Goal: Information Seeking & Learning: Learn about a topic

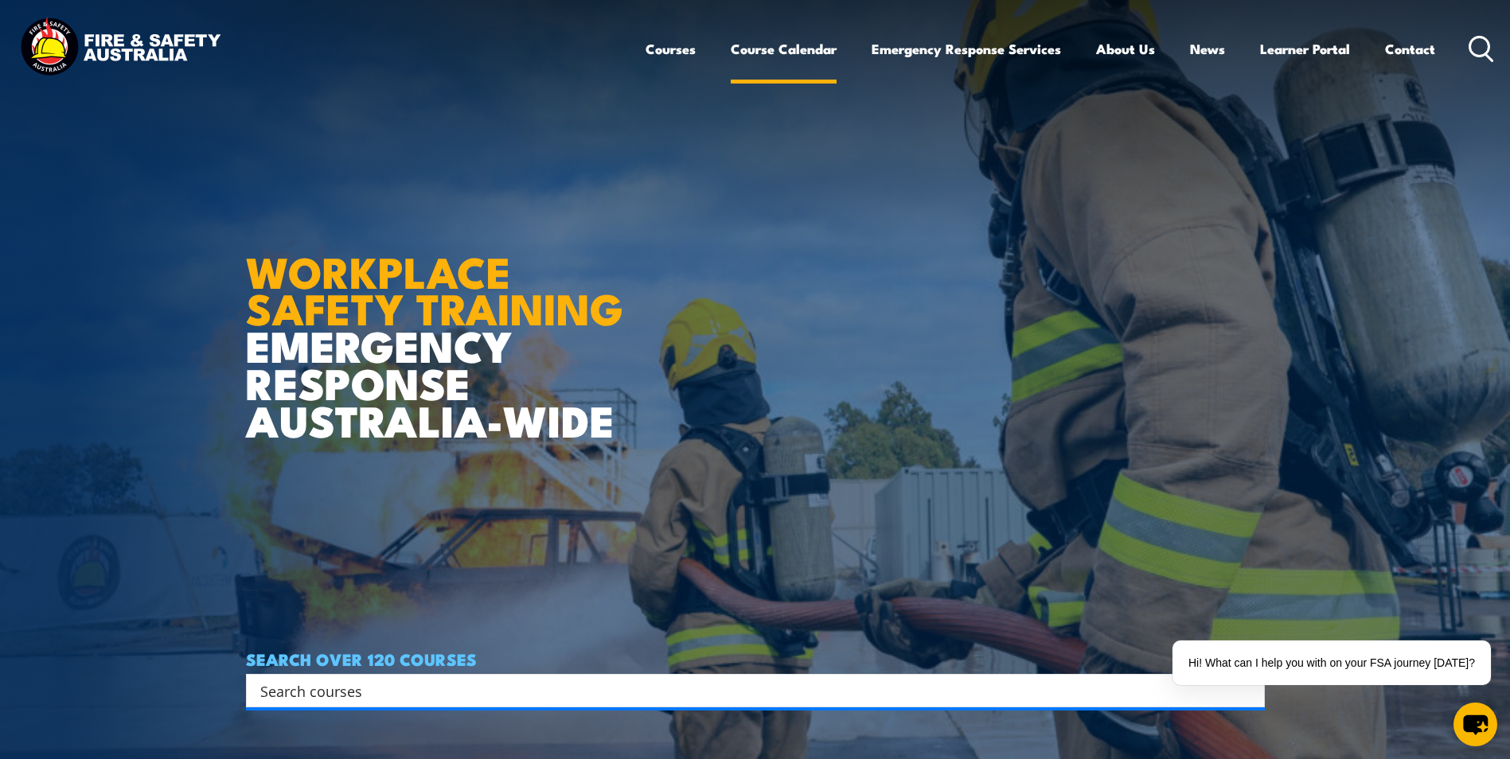
click at [782, 32] on link "Course Calendar" at bounding box center [784, 49] width 106 height 42
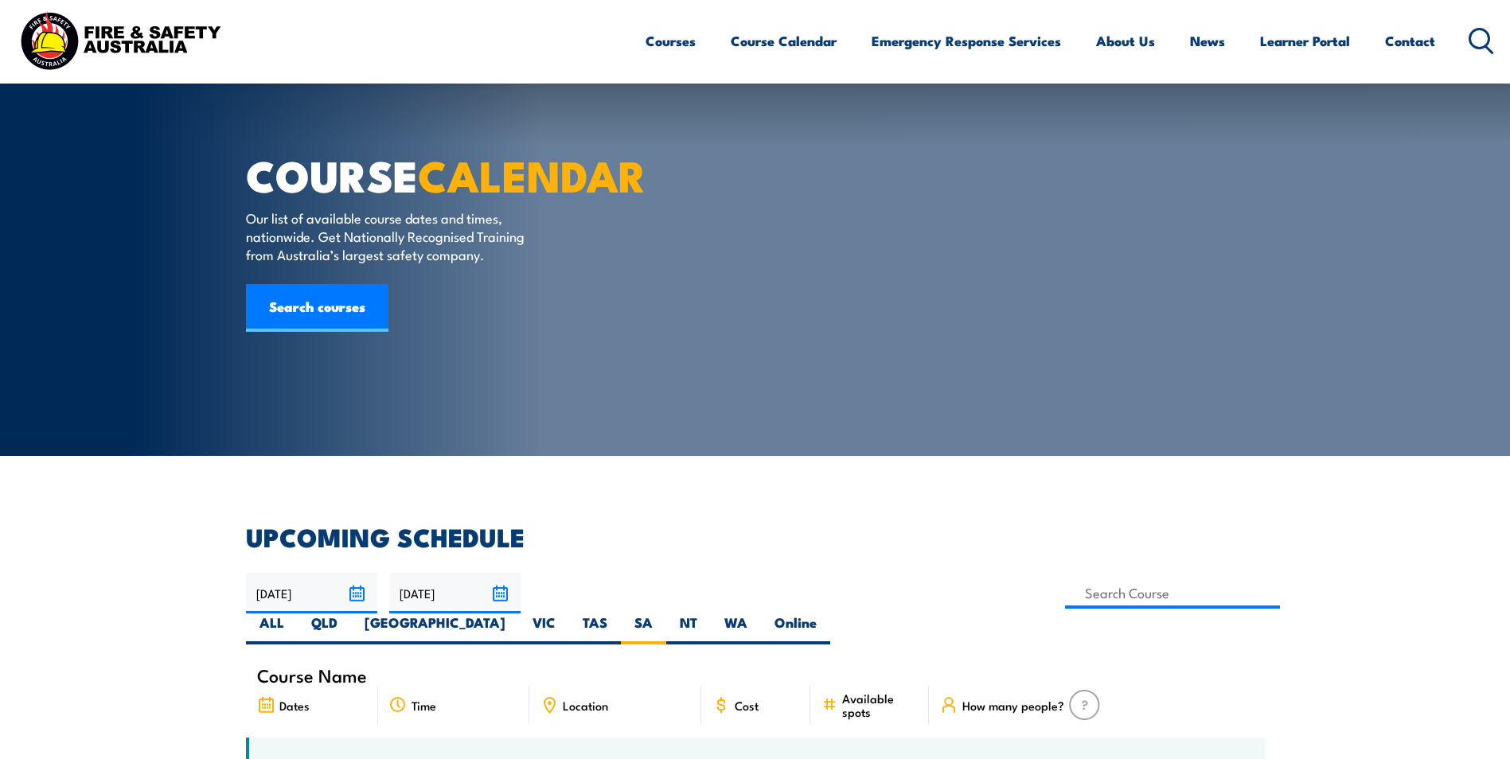
scroll to position [318, 0]
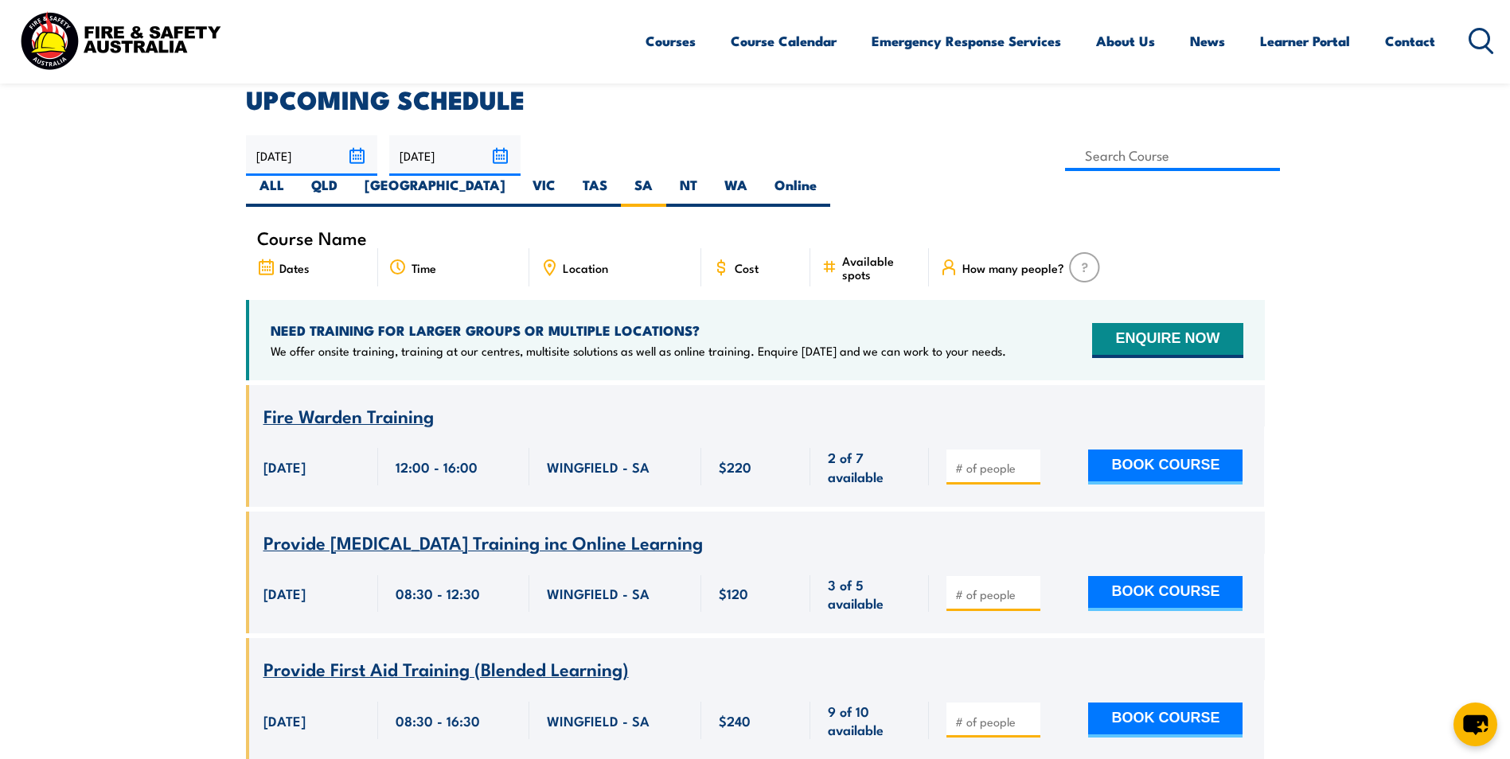
scroll to position [385, 0]
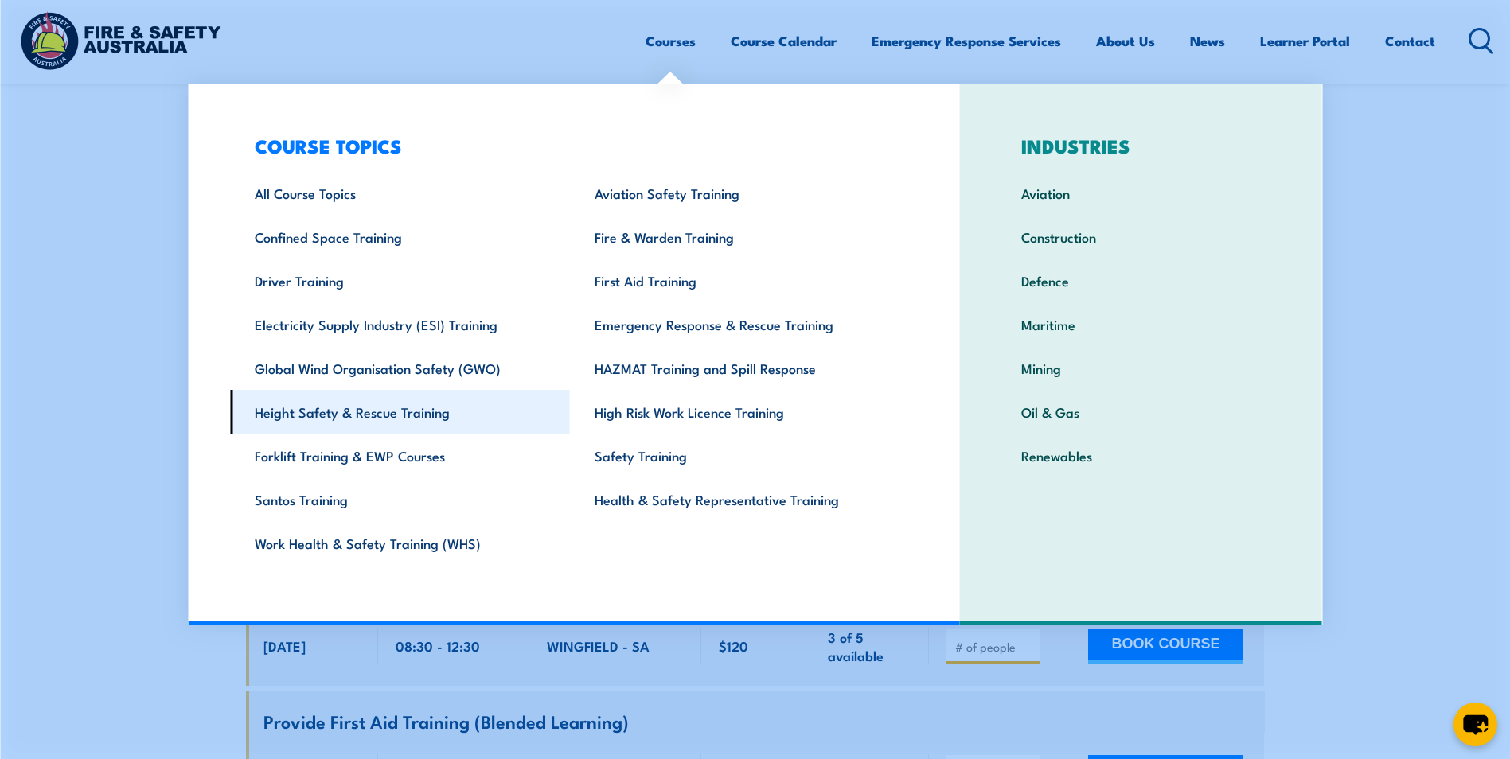
click at [367, 405] on link "Height Safety & Rescue Training" at bounding box center [400, 412] width 340 height 44
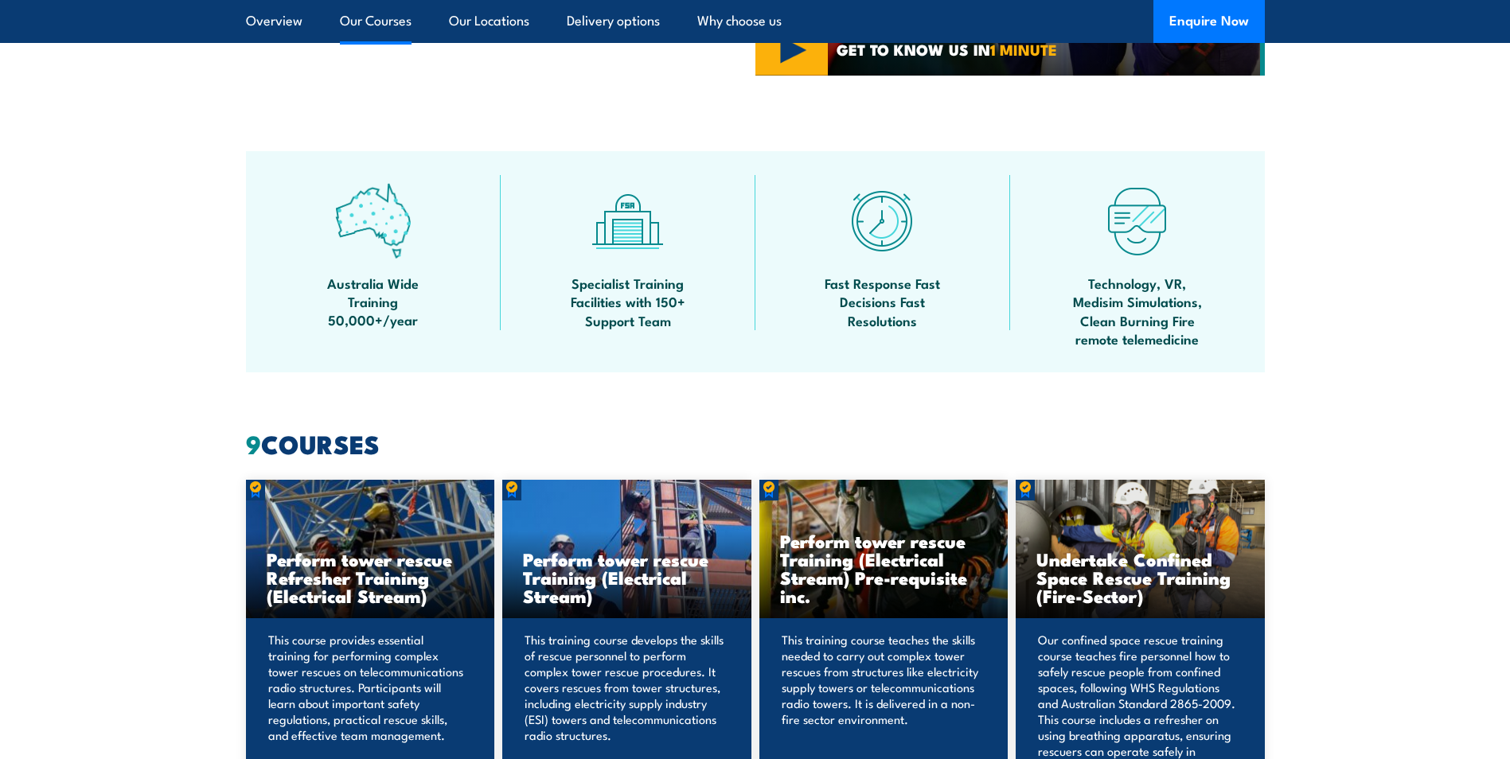
scroll to position [1115, 0]
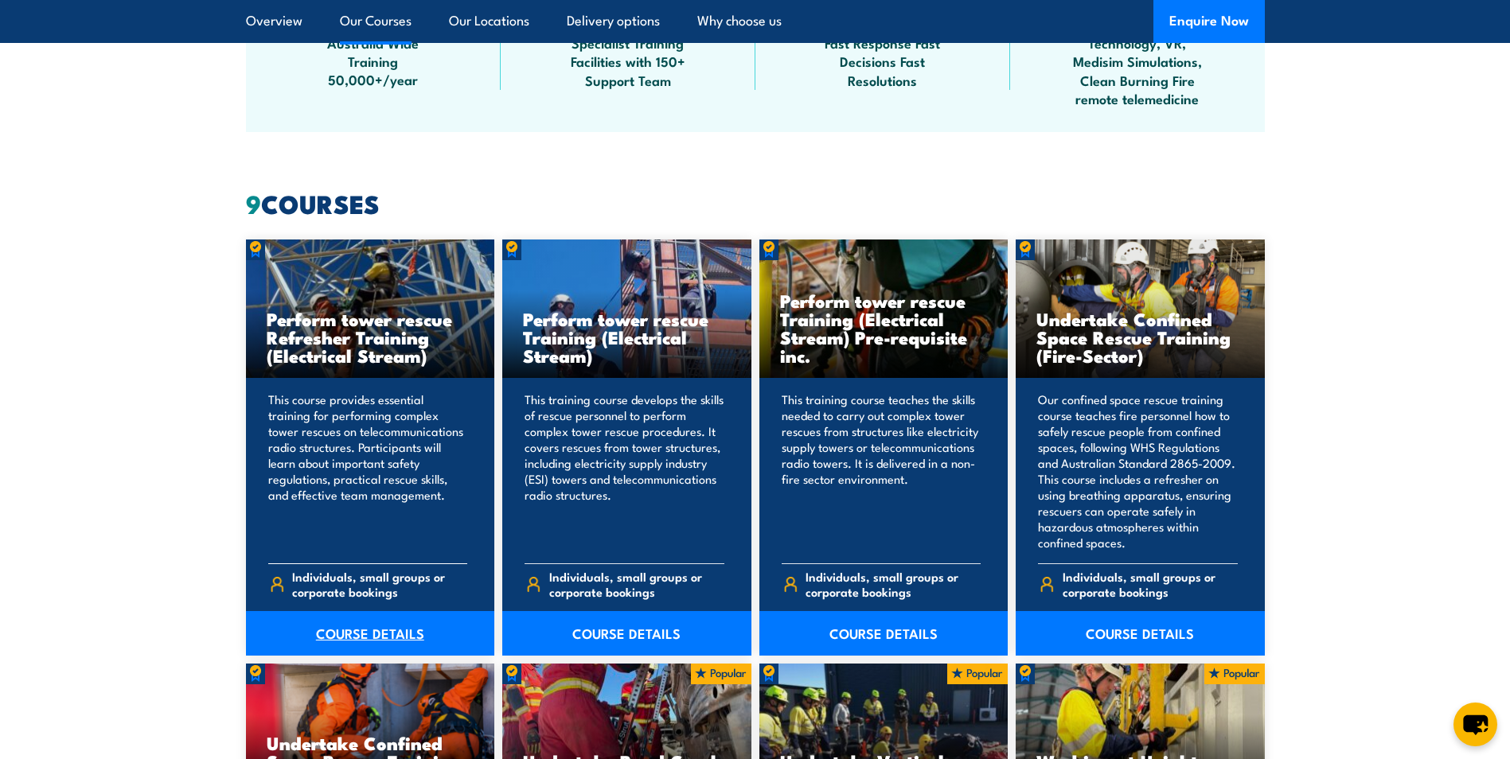
click at [359, 634] on link "COURSE DETAILS" at bounding box center [370, 633] width 249 height 45
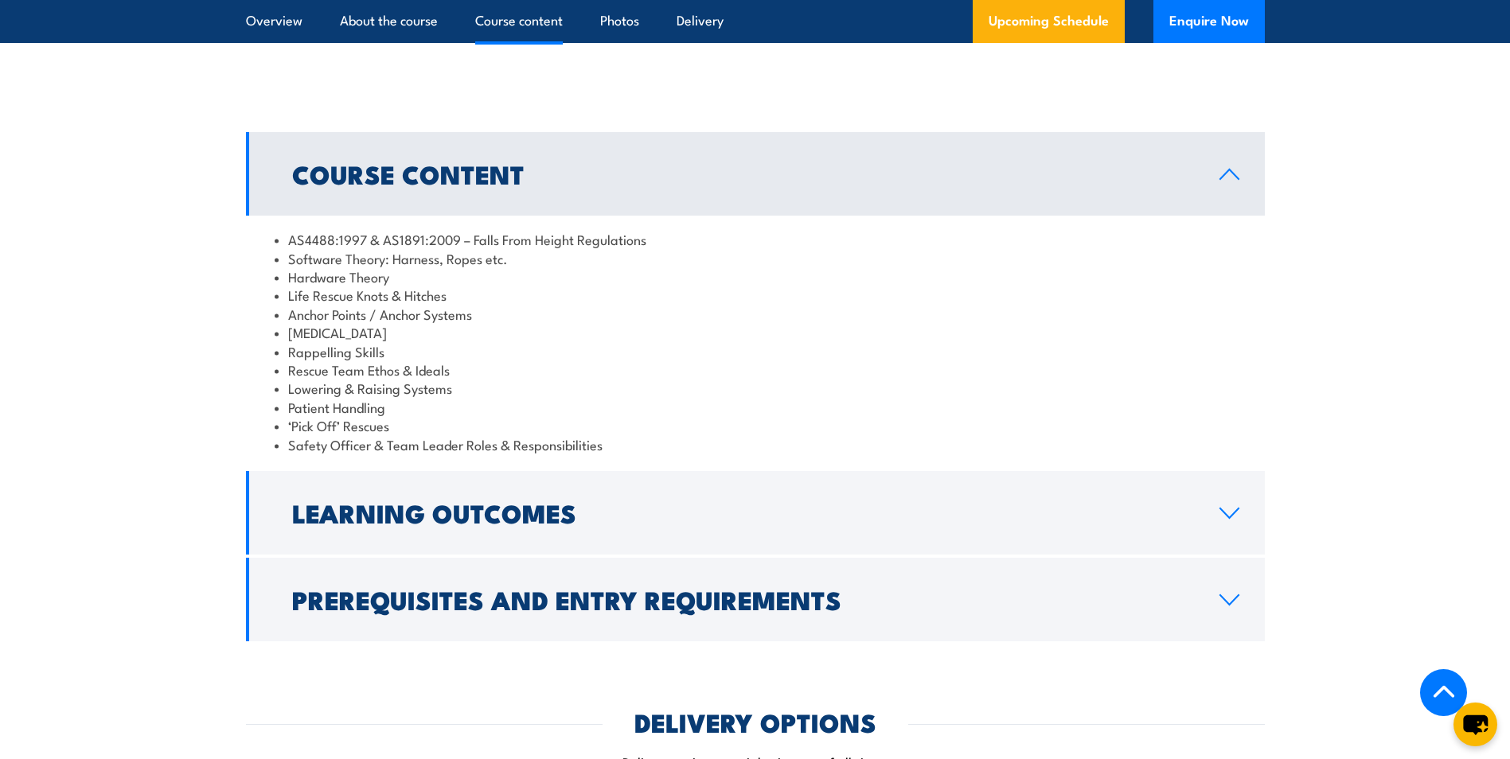
scroll to position [1513, 0]
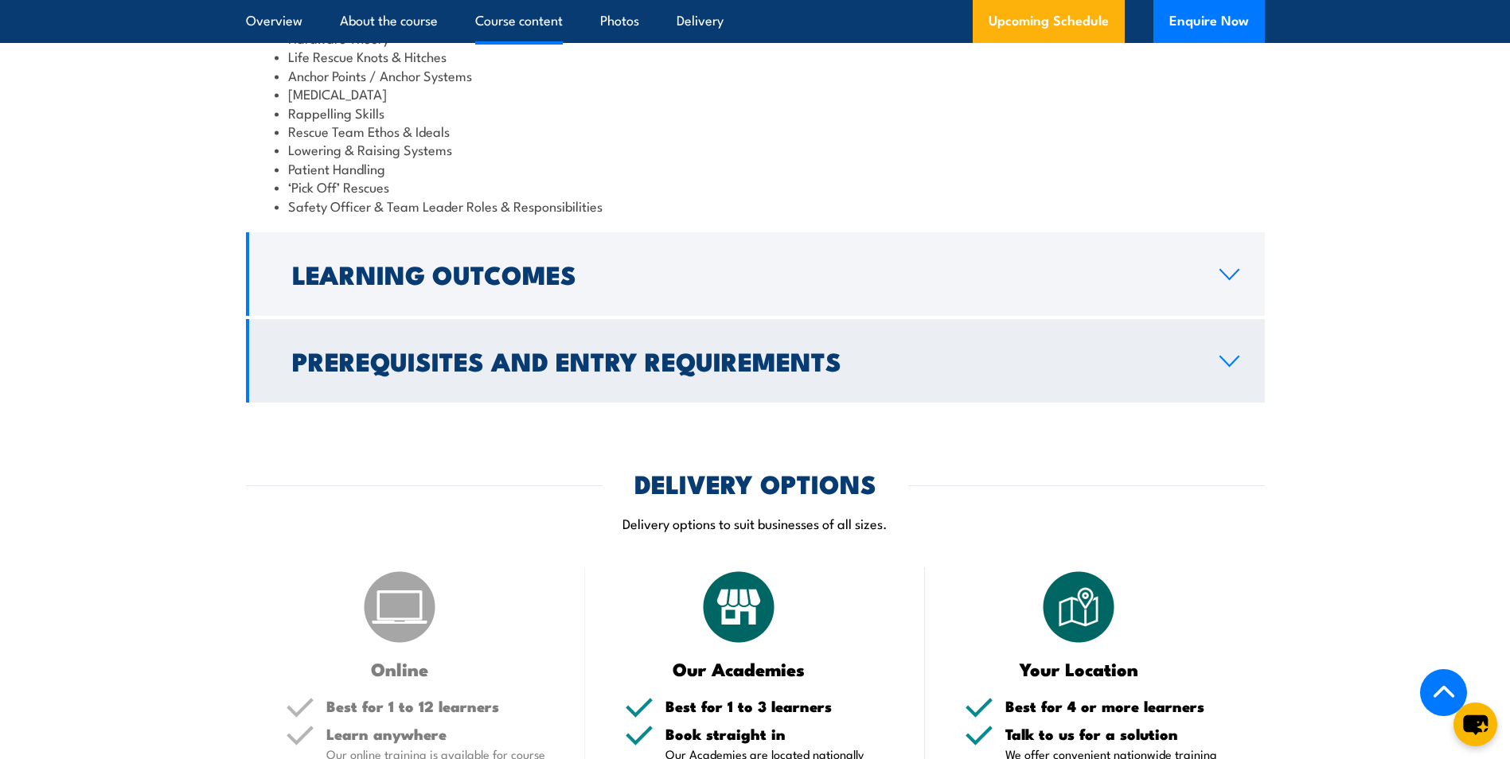
click at [1244, 403] on link "Prerequisites and Entry Requirements" at bounding box center [755, 361] width 1019 height 84
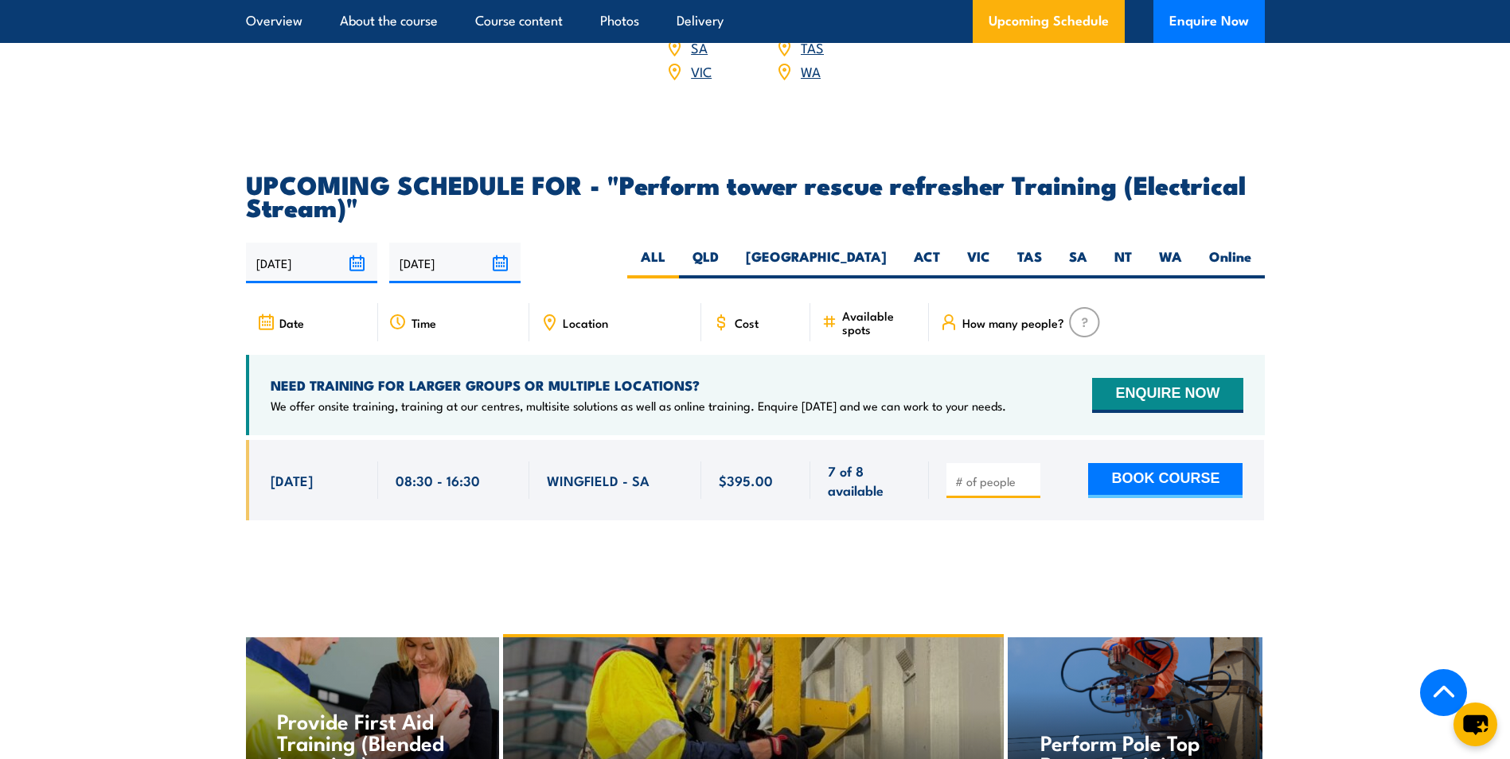
scroll to position [2707, 0]
